Goal: Transaction & Acquisition: Purchase product/service

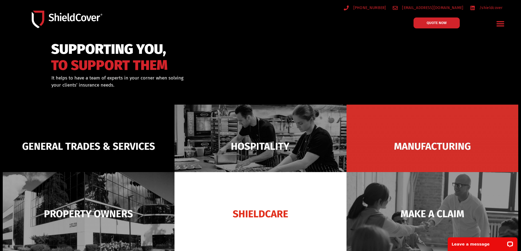
click at [498, 26] on icon "Menu Toggle" at bounding box center [501, 23] width 8 height 5
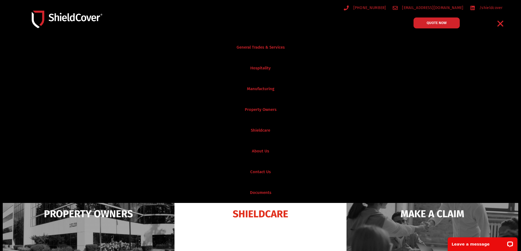
click at [506, 24] on div "Menu Toggle" at bounding box center [500, 23] width 13 height 13
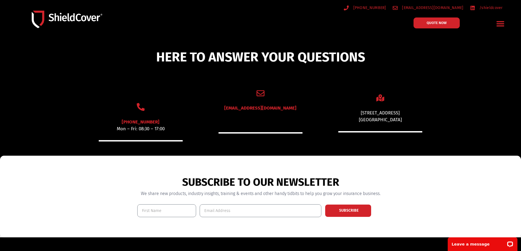
scroll to position [112, 0]
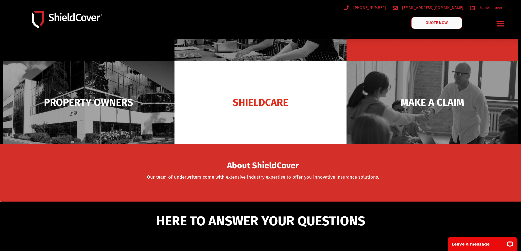
click at [431, 26] on link "QUOTE NOW" at bounding box center [436, 23] width 51 height 12
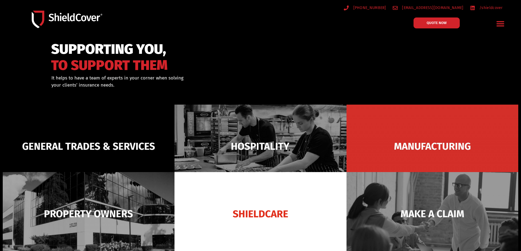
click at [501, 25] on icon "Menu Toggle" at bounding box center [500, 23] width 8 height 8
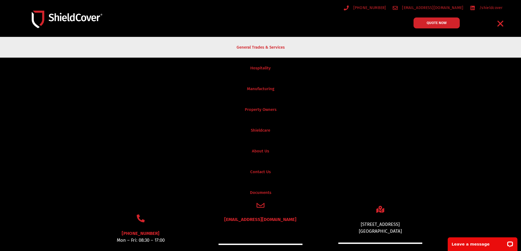
click at [256, 45] on link "General Trades & Services" at bounding box center [260, 47] width 521 height 21
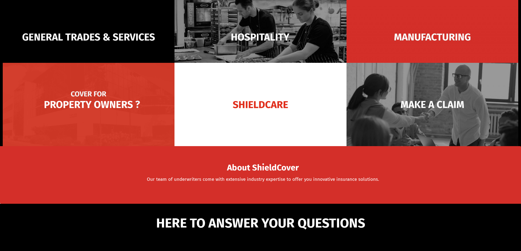
click at [126, 122] on img at bounding box center [89, 104] width 172 height 83
